Goal: Transaction & Acquisition: Purchase product/service

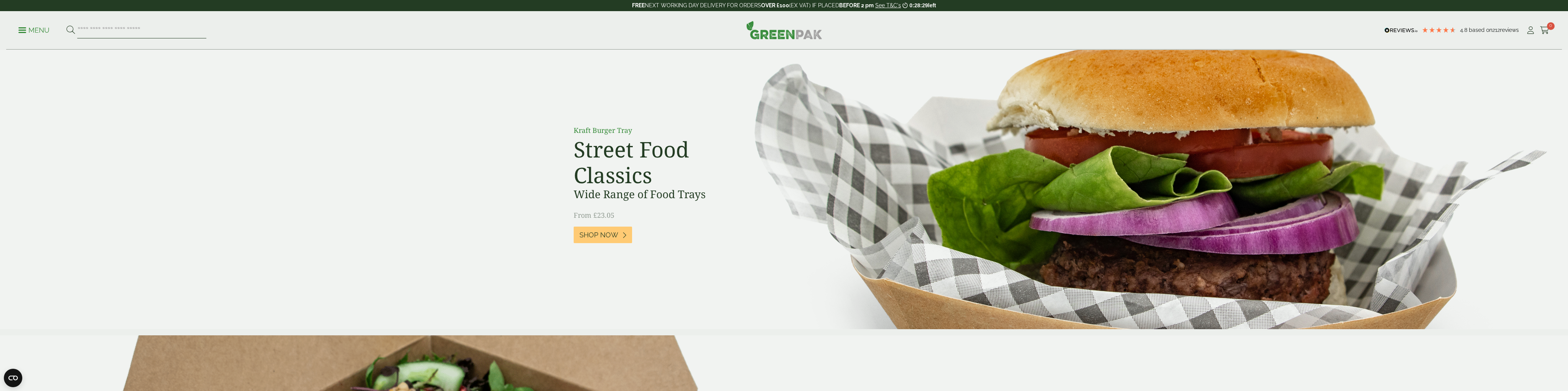
click at [104, 30] on input "search" at bounding box center [141, 30] width 129 height 16
click at [20, 31] on p "Menu" at bounding box center [34, 30] width 31 height 9
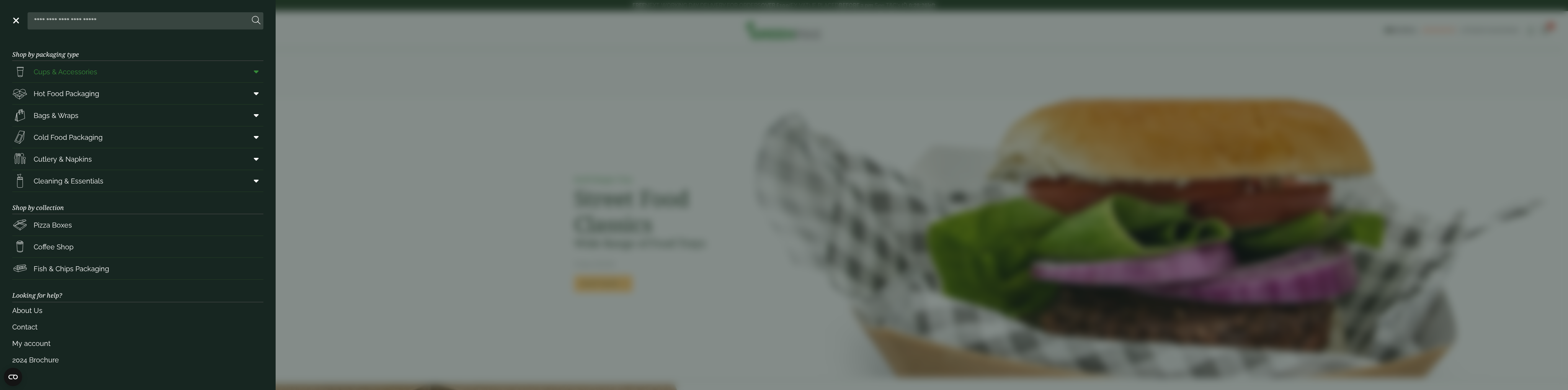
click at [259, 74] on icon at bounding box center [256, 71] width 5 height 8
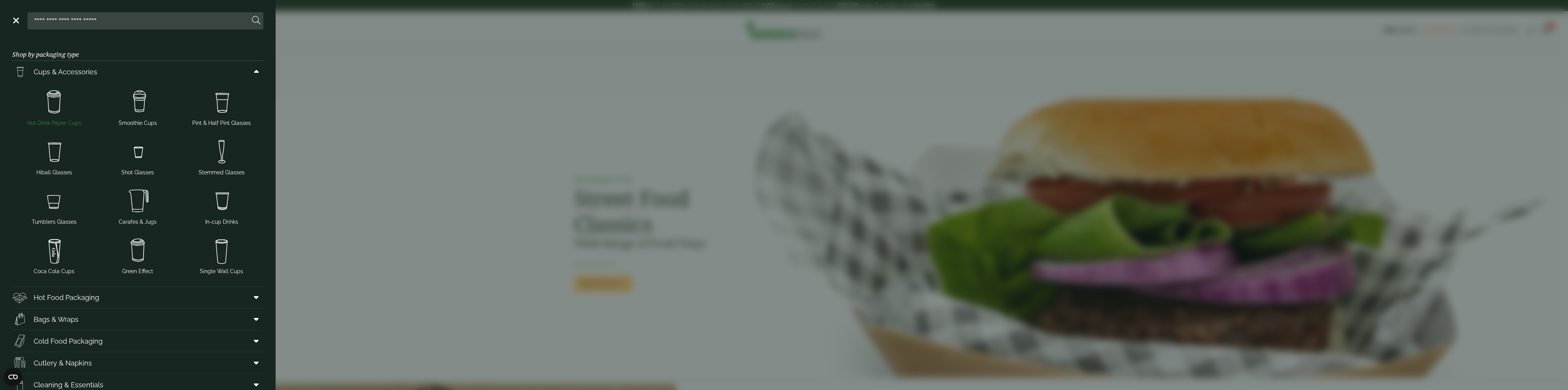
click at [53, 115] on img at bounding box center [54, 102] width 78 height 30
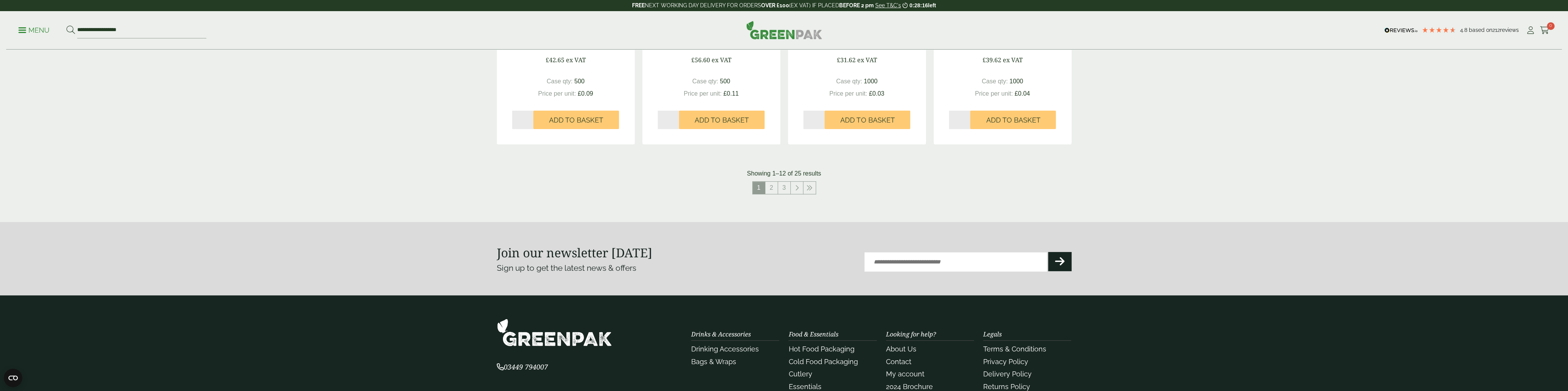
scroll to position [769, 0]
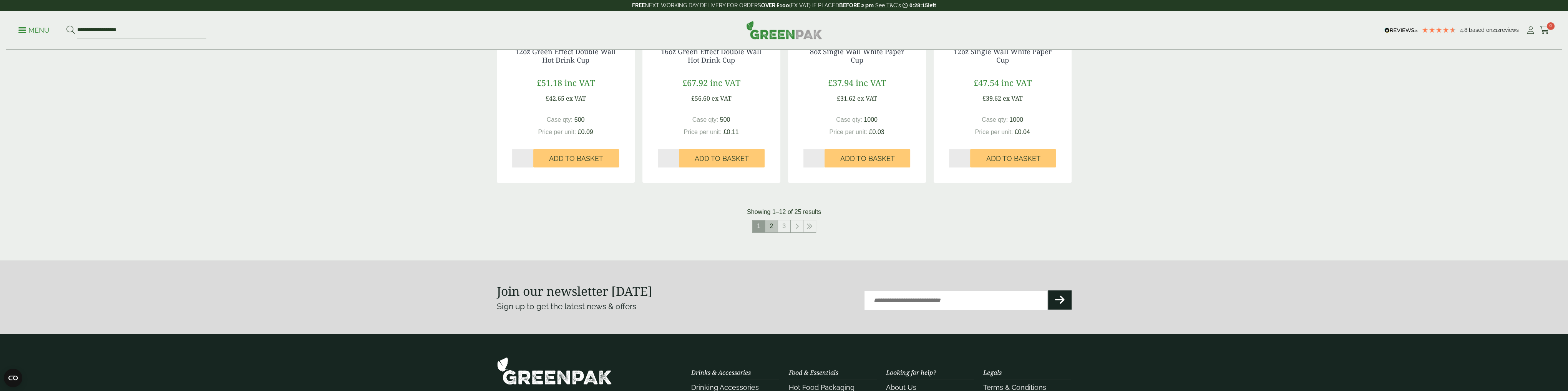
click at [770, 225] on link "2" at bounding box center [771, 226] width 12 height 12
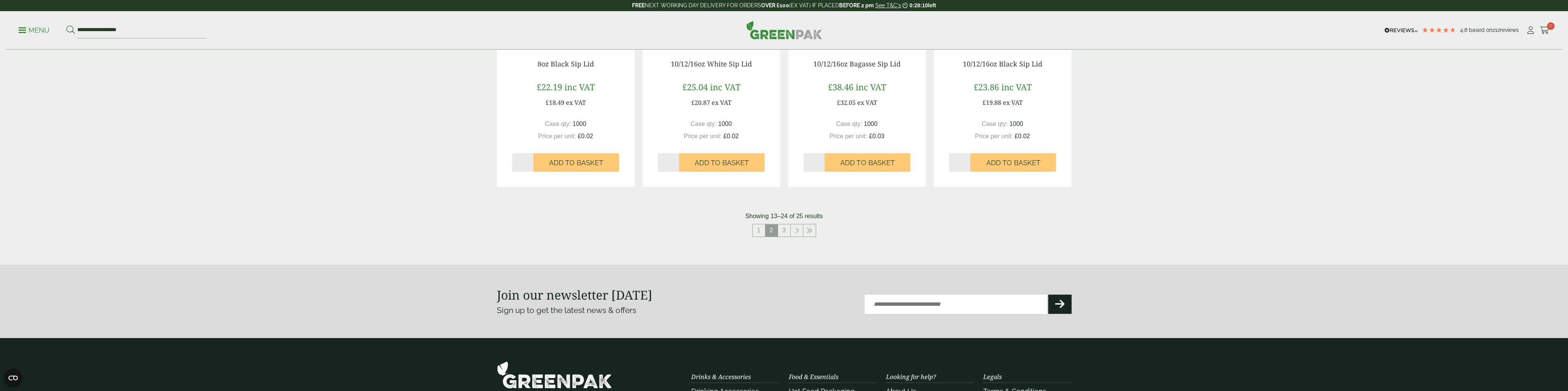
scroll to position [769, 0]
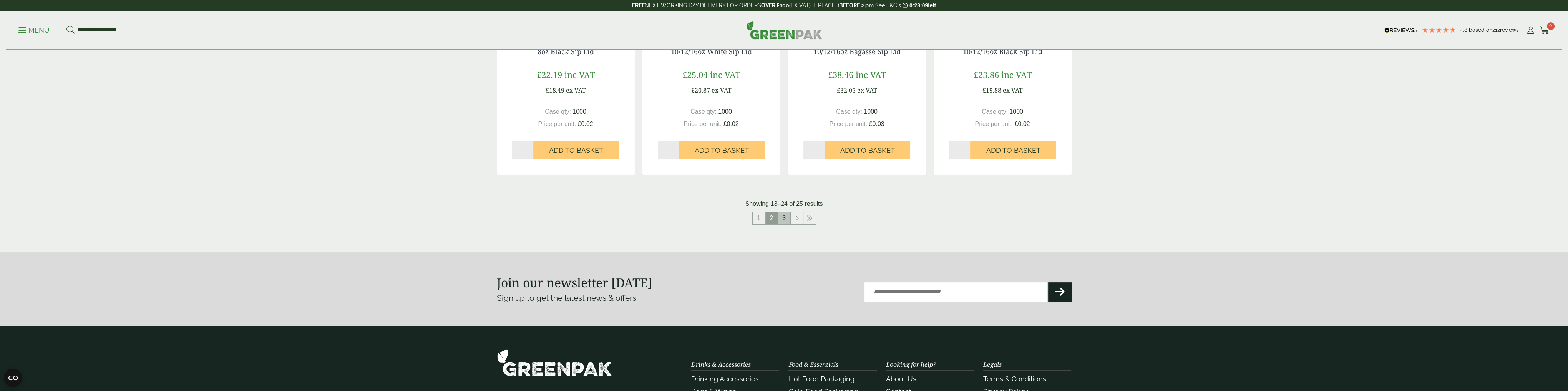
click at [782, 219] on link "3" at bounding box center [784, 218] width 12 height 12
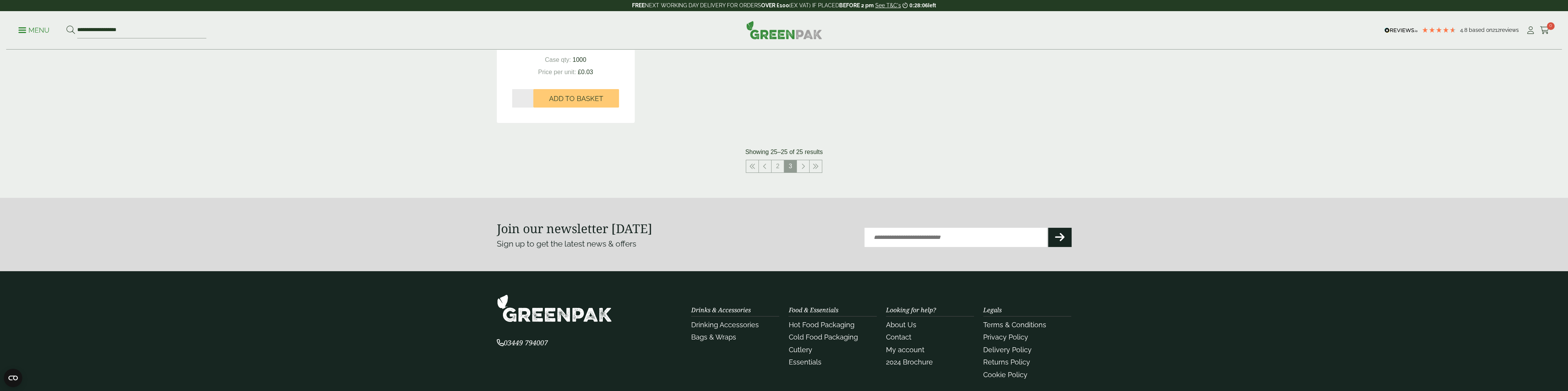
scroll to position [346, 0]
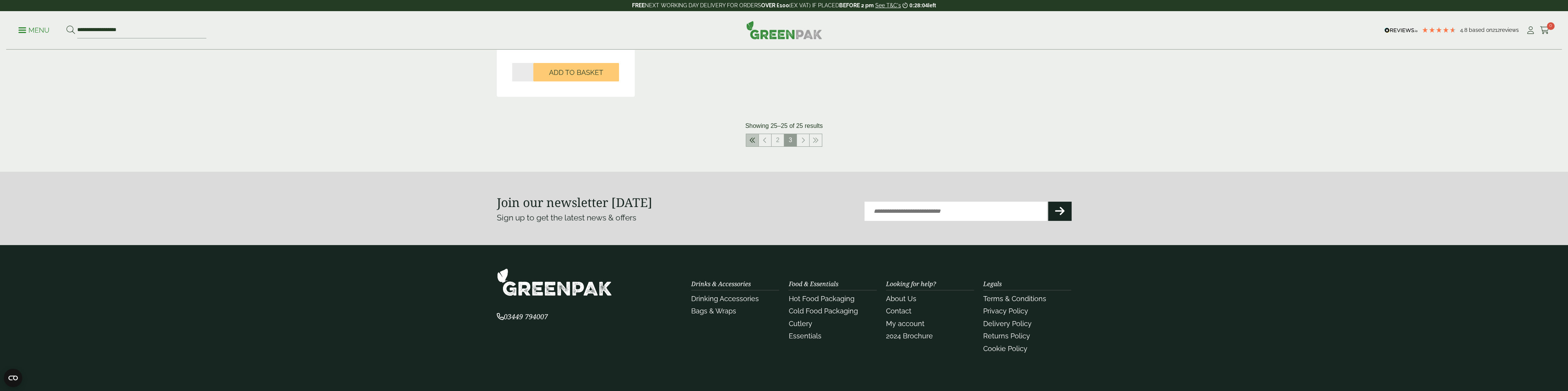
click at [757, 141] on link at bounding box center [752, 140] width 12 height 12
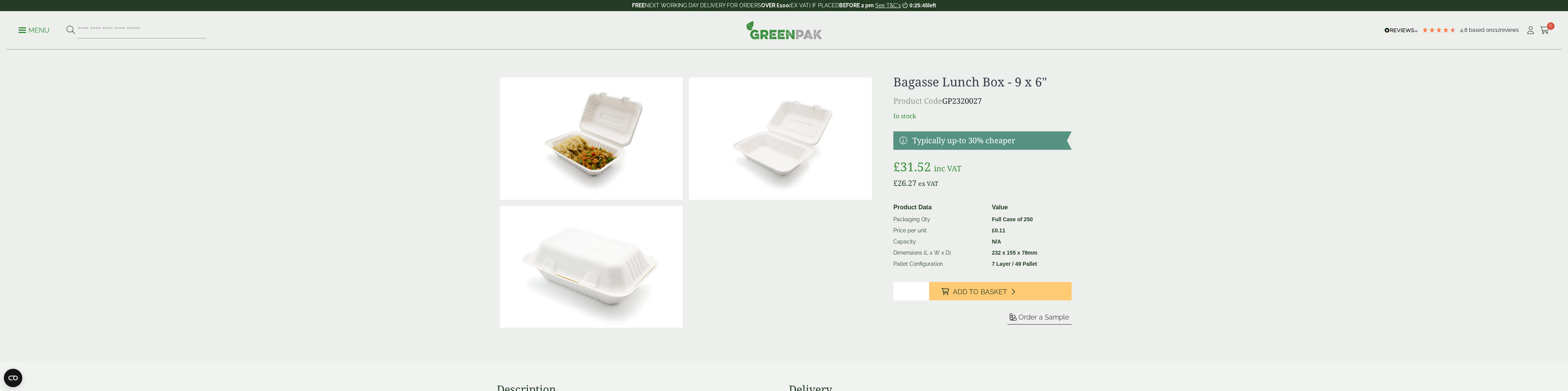
click at [597, 153] on img at bounding box center [591, 139] width 183 height 122
